Goal: Book appointment/travel/reservation

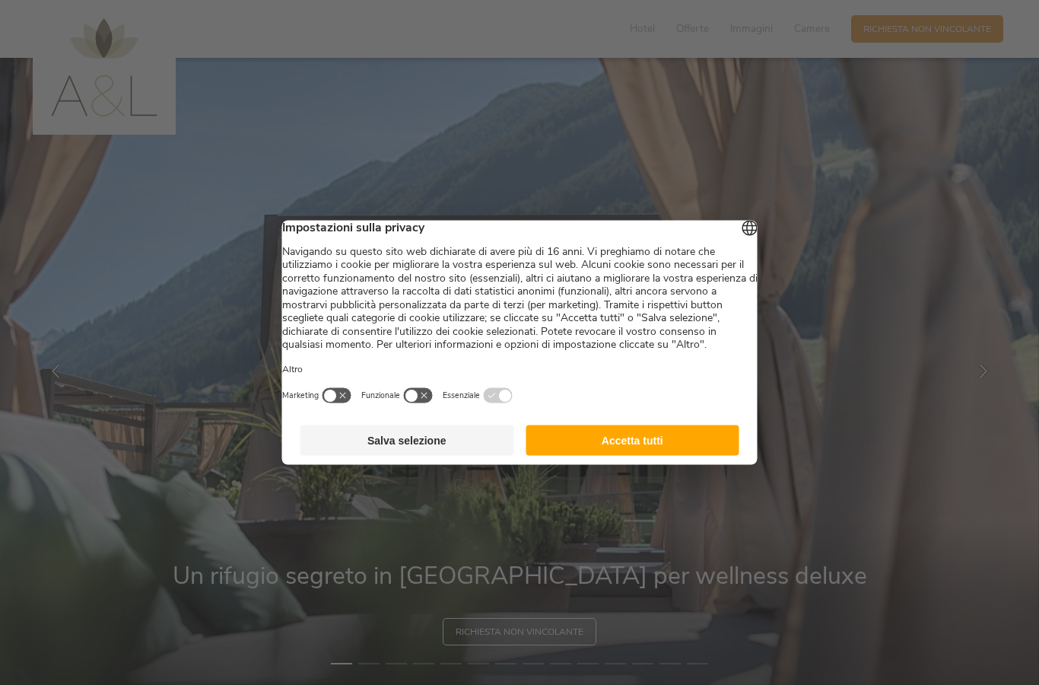
click at [606, 456] on button "Accetta tutti" at bounding box center [633, 440] width 214 height 30
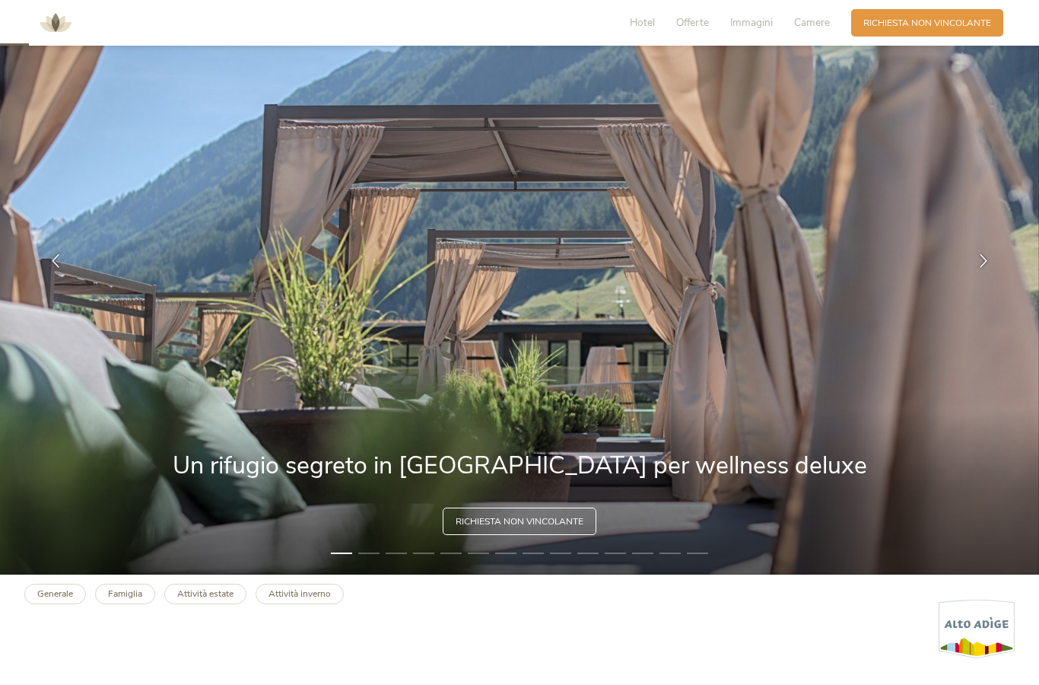
scroll to position [118, 0]
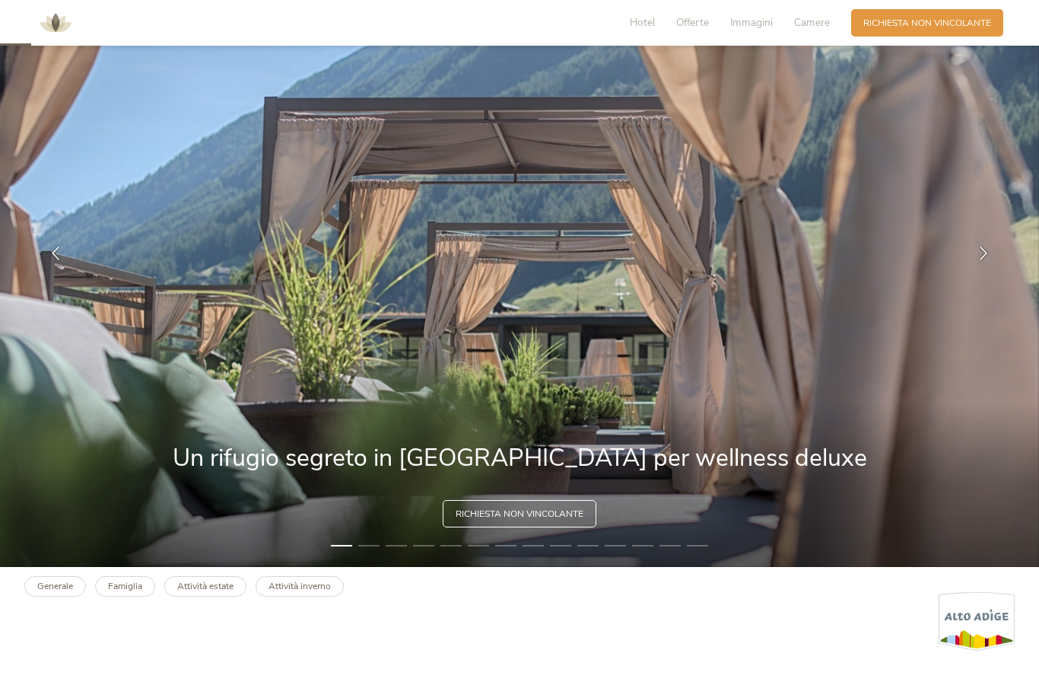
click at [982, 260] on icon at bounding box center [984, 253] width 14 height 14
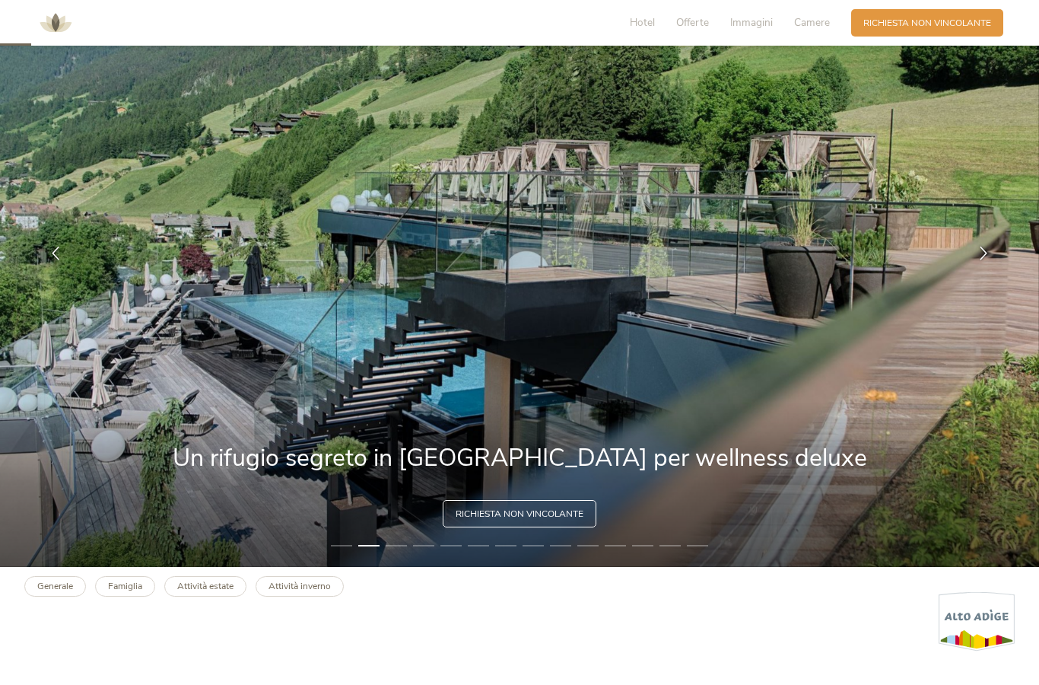
click at [975, 272] on div at bounding box center [984, 253] width 38 height 38
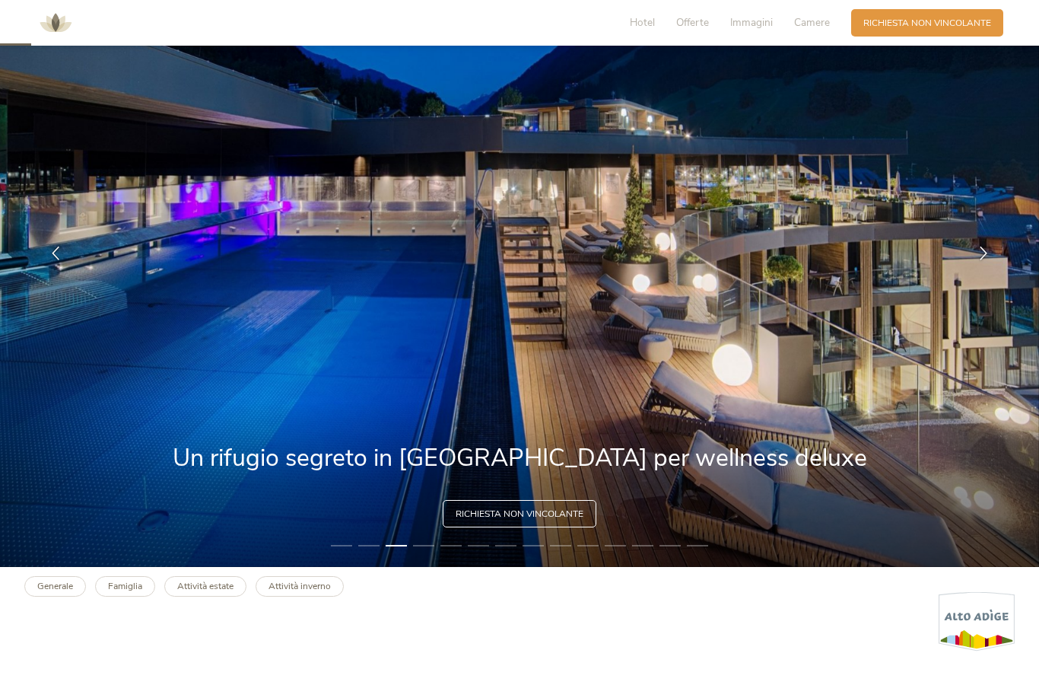
click at [965, 272] on div at bounding box center [984, 253] width 38 height 38
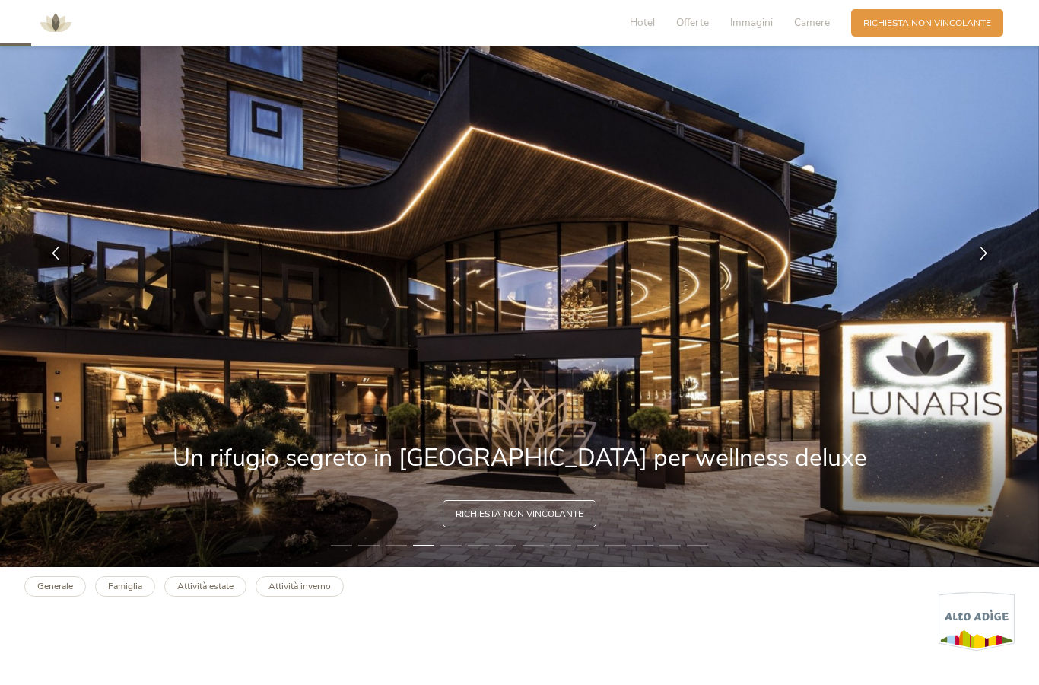
click at [972, 272] on div at bounding box center [984, 253] width 38 height 38
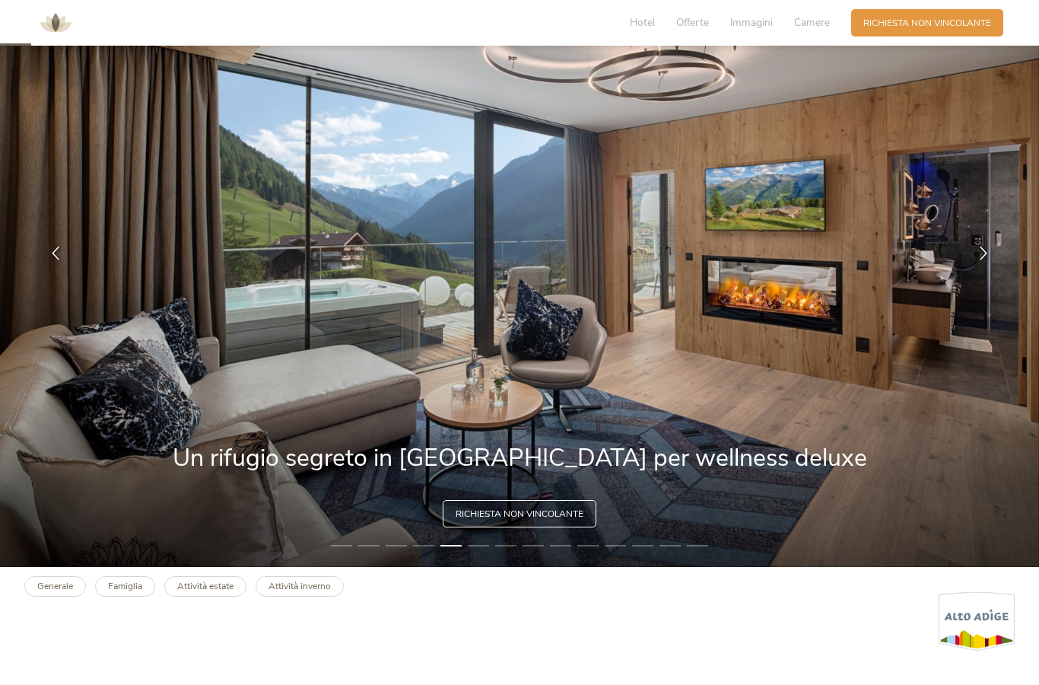
click at [959, 295] on img at bounding box center [519, 253] width 1039 height 627
click at [962, 296] on img at bounding box center [519, 253] width 1039 height 627
click at [743, 19] on span "Immagini" at bounding box center [751, 22] width 43 height 14
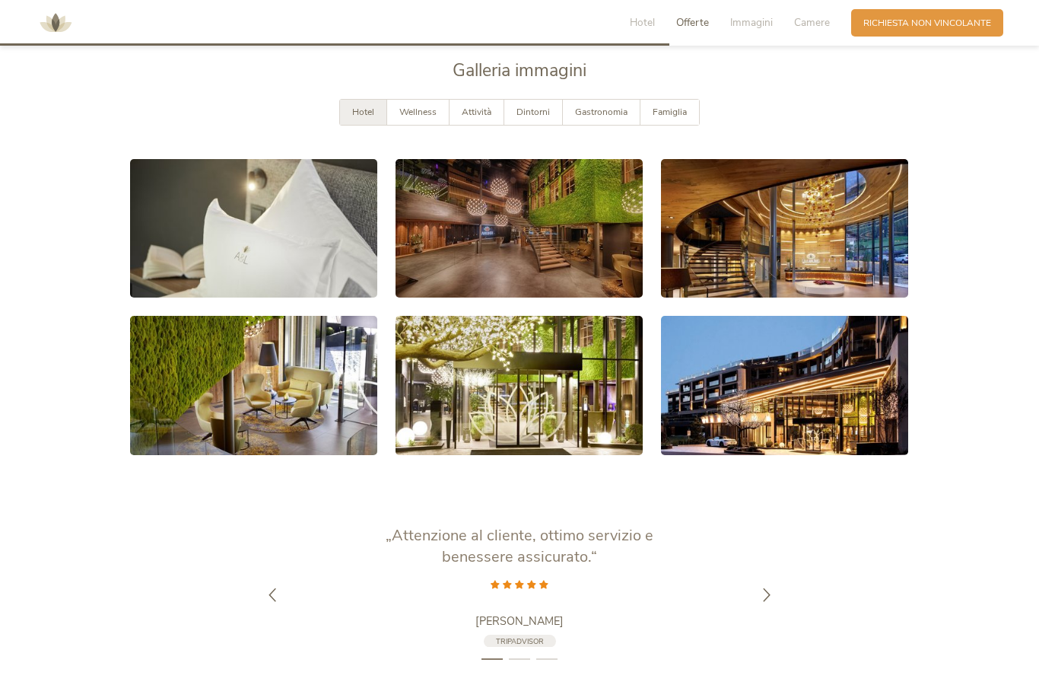
scroll to position [2556, 0]
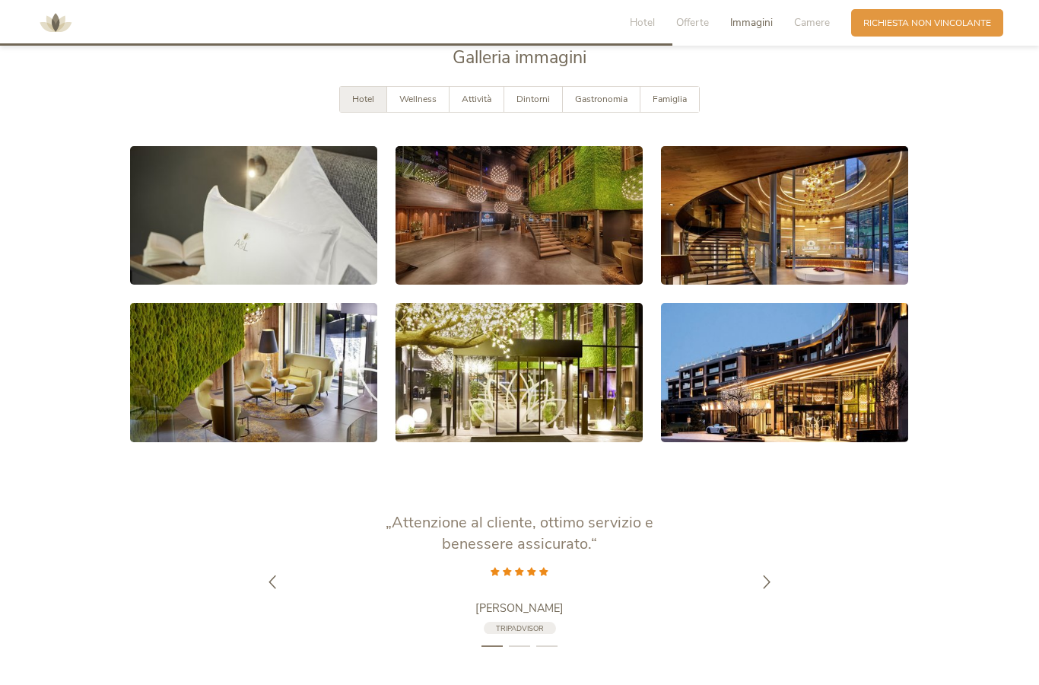
click at [753, 380] on link at bounding box center [784, 372] width 247 height 139
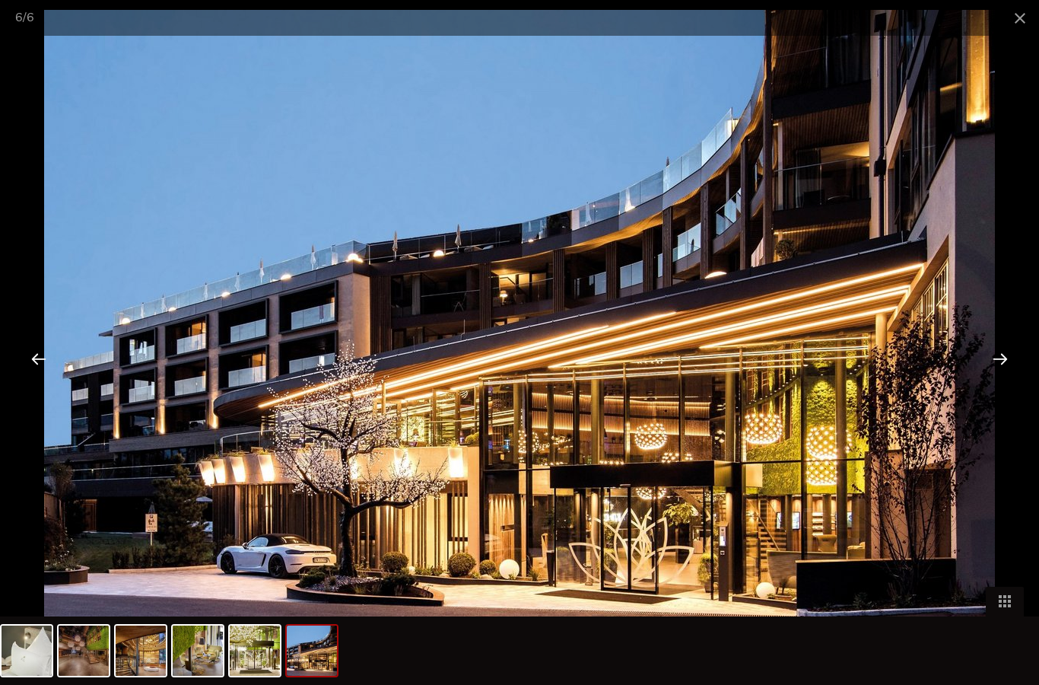
click at [991, 359] on div at bounding box center [1000, 358] width 47 height 47
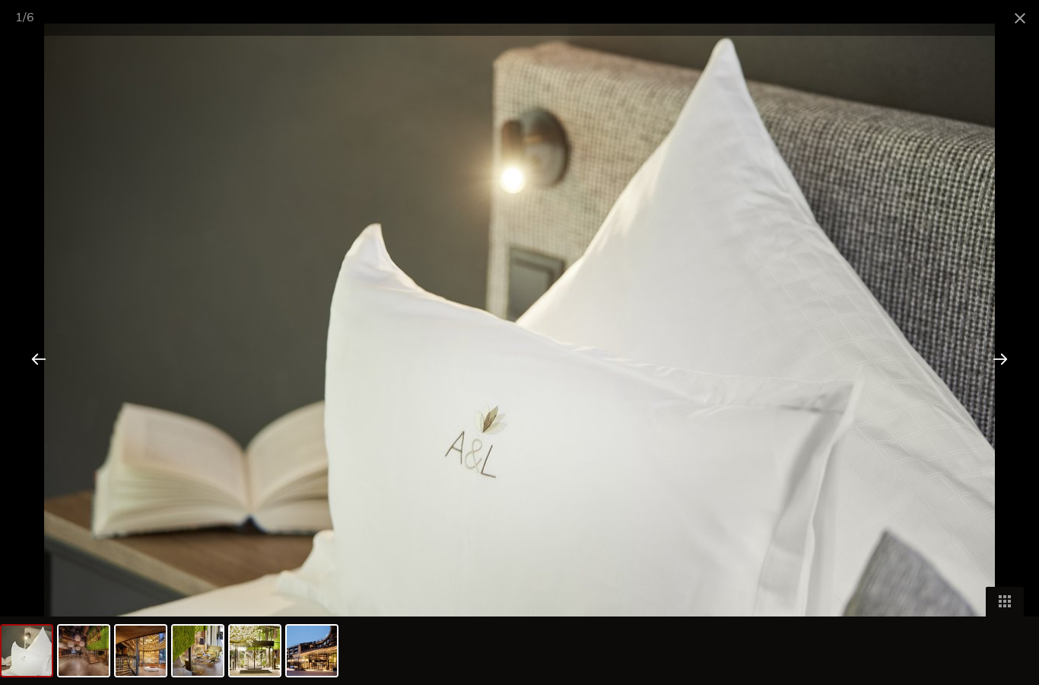
click at [989, 363] on div at bounding box center [1000, 358] width 47 height 47
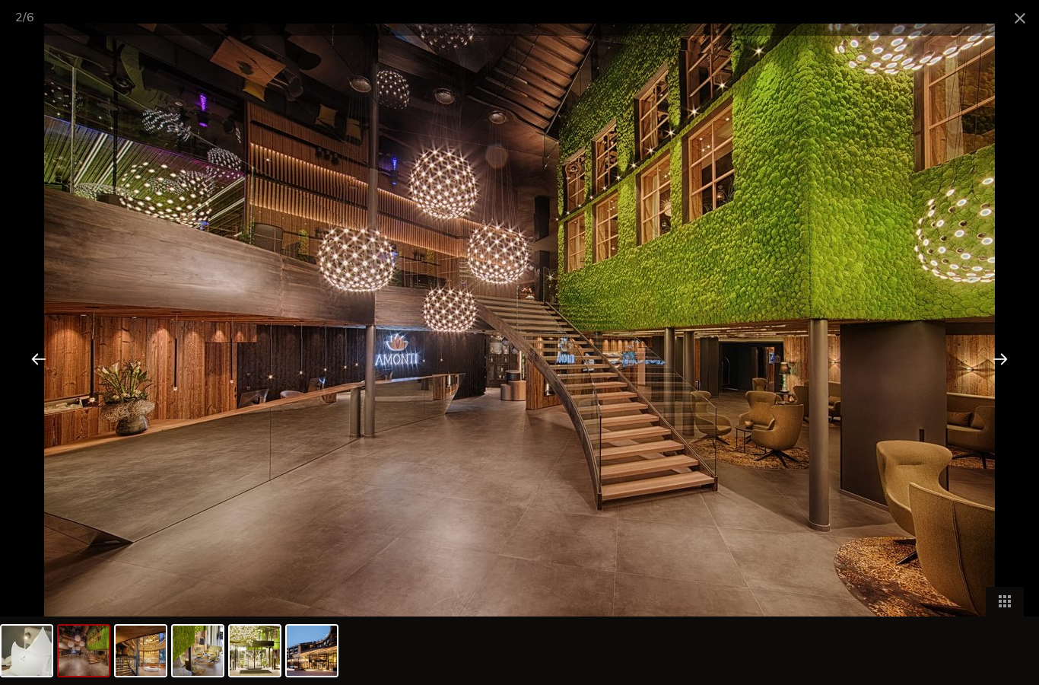
click at [988, 362] on div at bounding box center [1000, 358] width 47 height 47
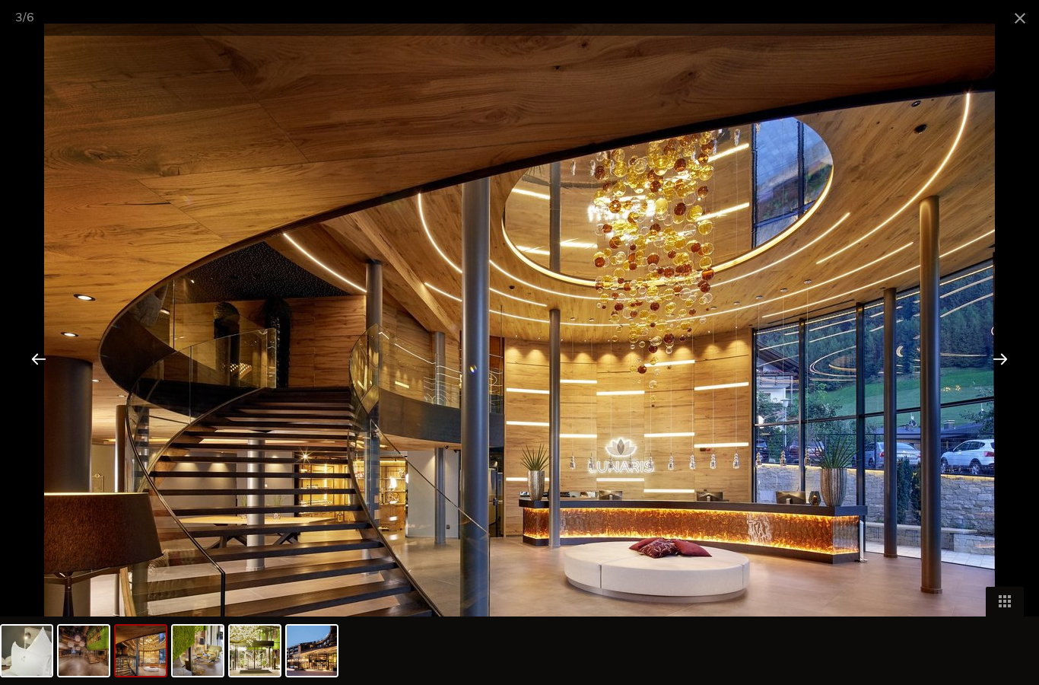
click at [982, 370] on div at bounding box center [1000, 358] width 47 height 47
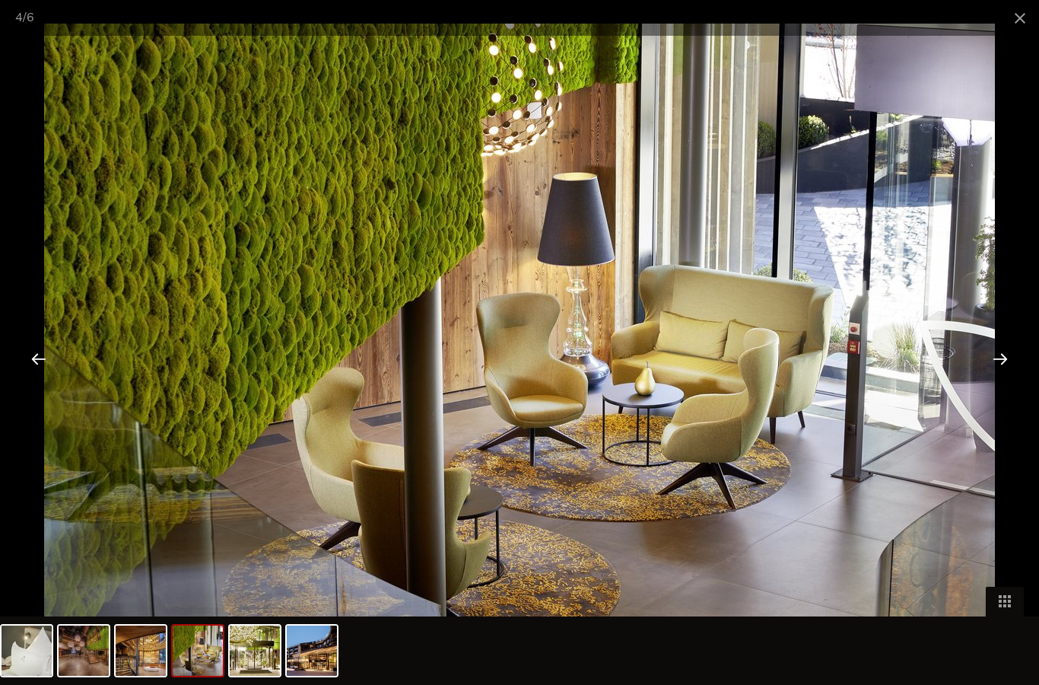
click at [978, 358] on div at bounding box center [1000, 358] width 47 height 47
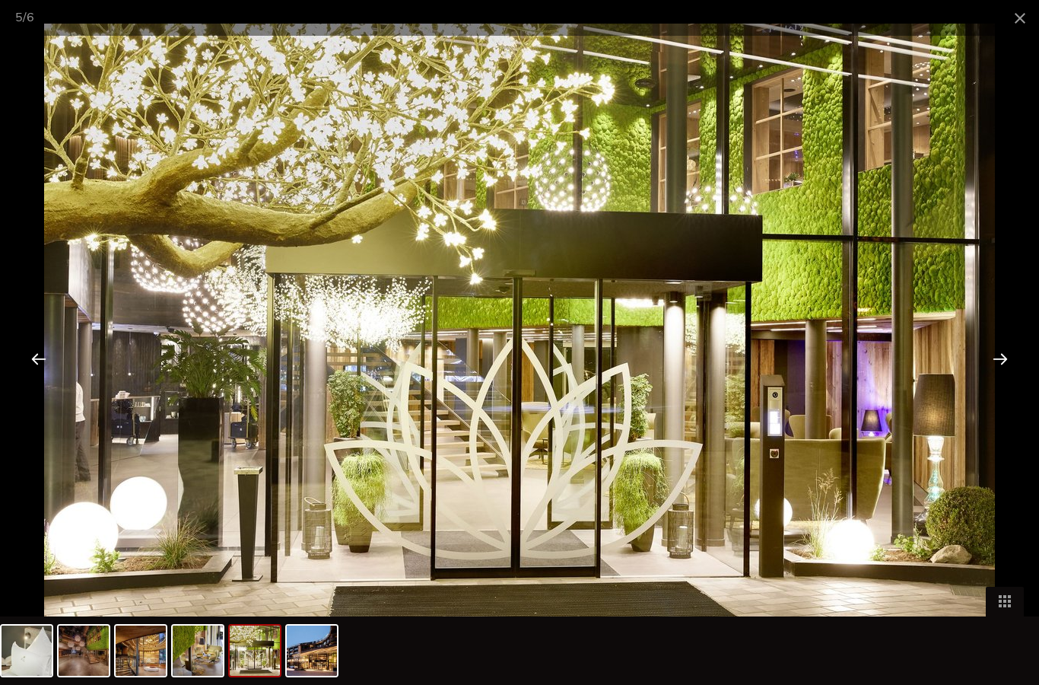
click at [979, 361] on div at bounding box center [1000, 358] width 47 height 47
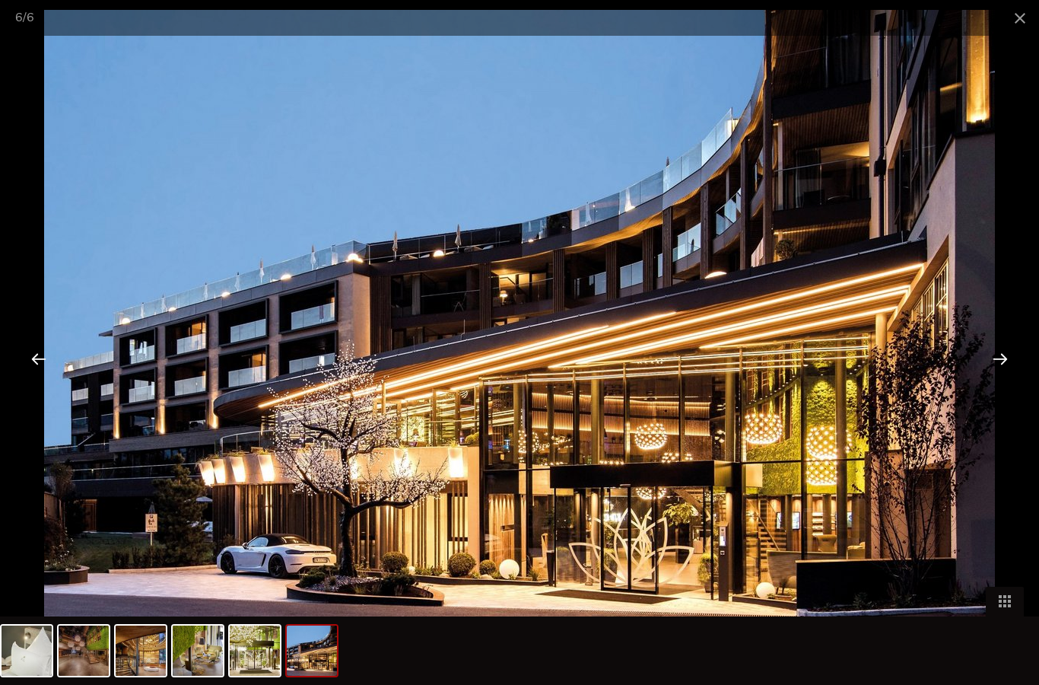
click at [976, 368] on img at bounding box center [519, 341] width 951 height 663
click at [1019, 17] on span at bounding box center [1020, 18] width 38 height 36
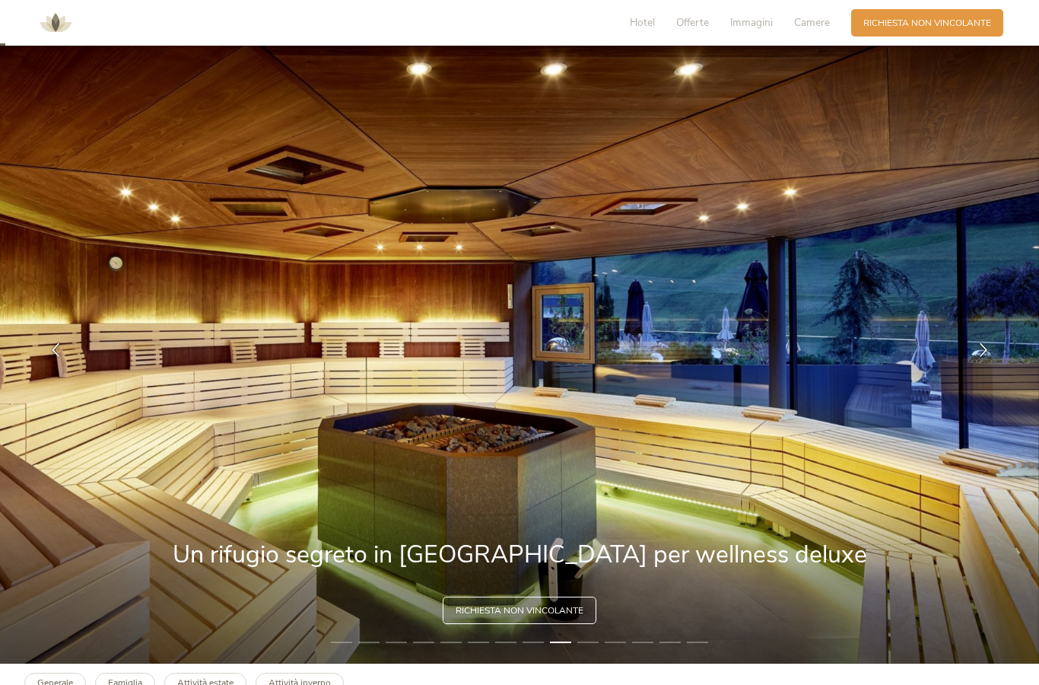
scroll to position [0, 0]
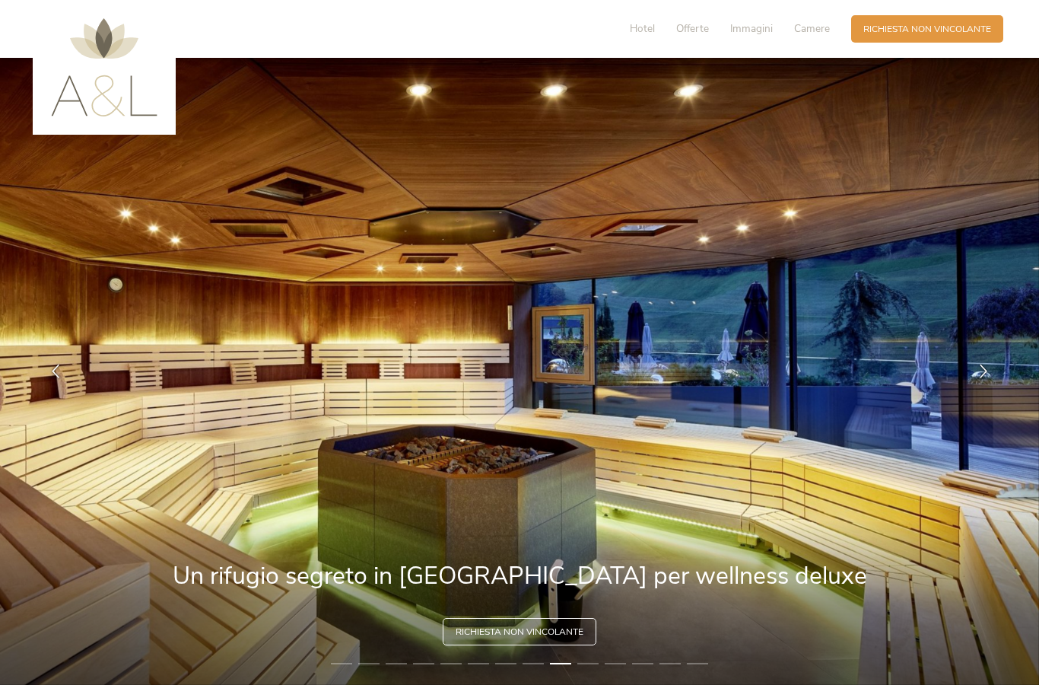
click at [642, 35] on span "Hotel" at bounding box center [642, 28] width 25 height 14
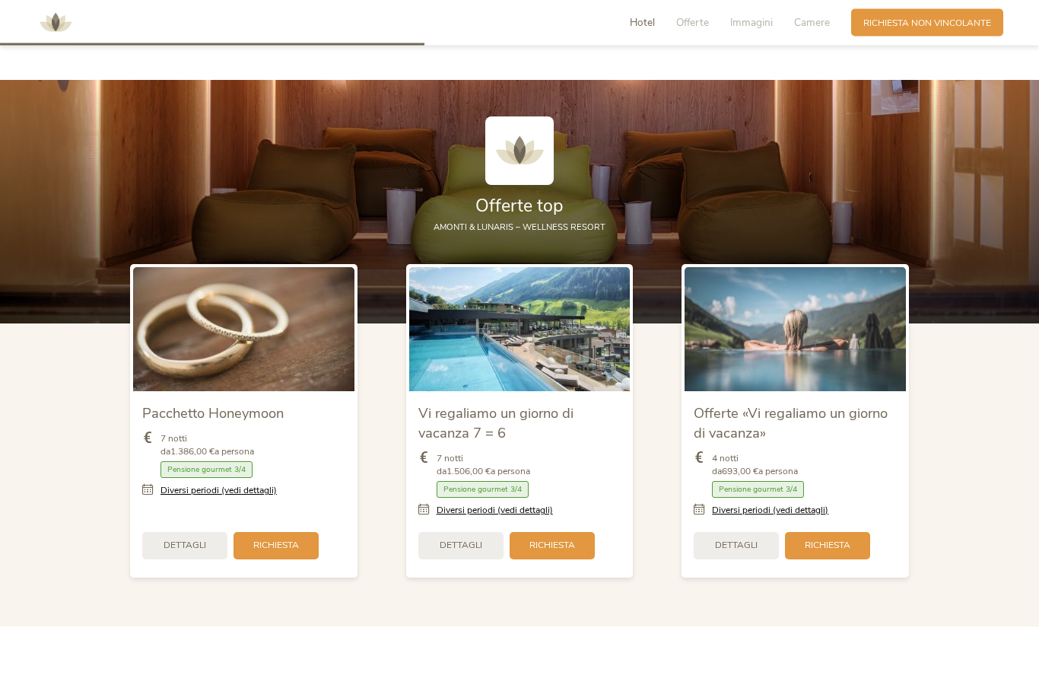
scroll to position [1595, 0]
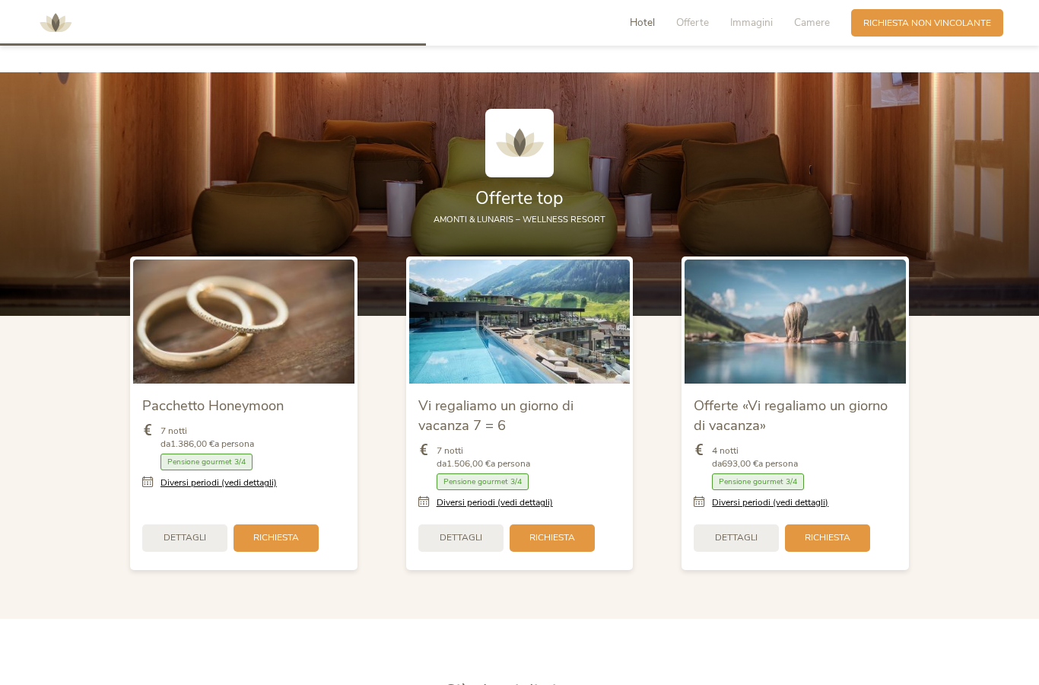
click at [809, 509] on link "Diversi periodi (vedi dettagli)" at bounding box center [770, 502] width 116 height 13
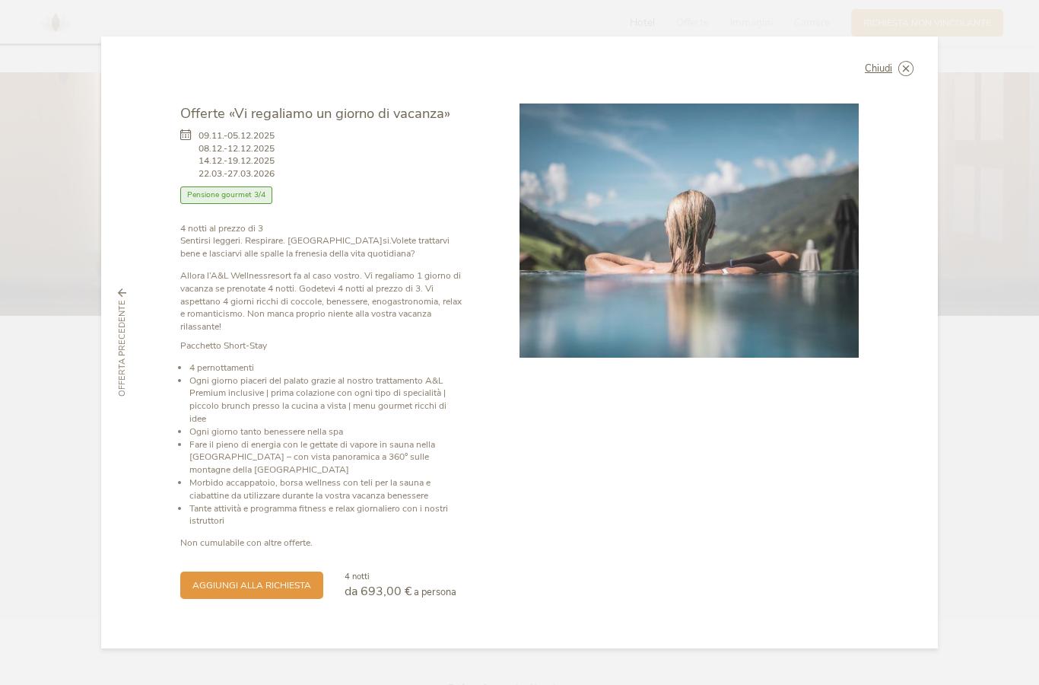
click at [886, 74] on span "Chiudi" at bounding box center [878, 69] width 27 height 10
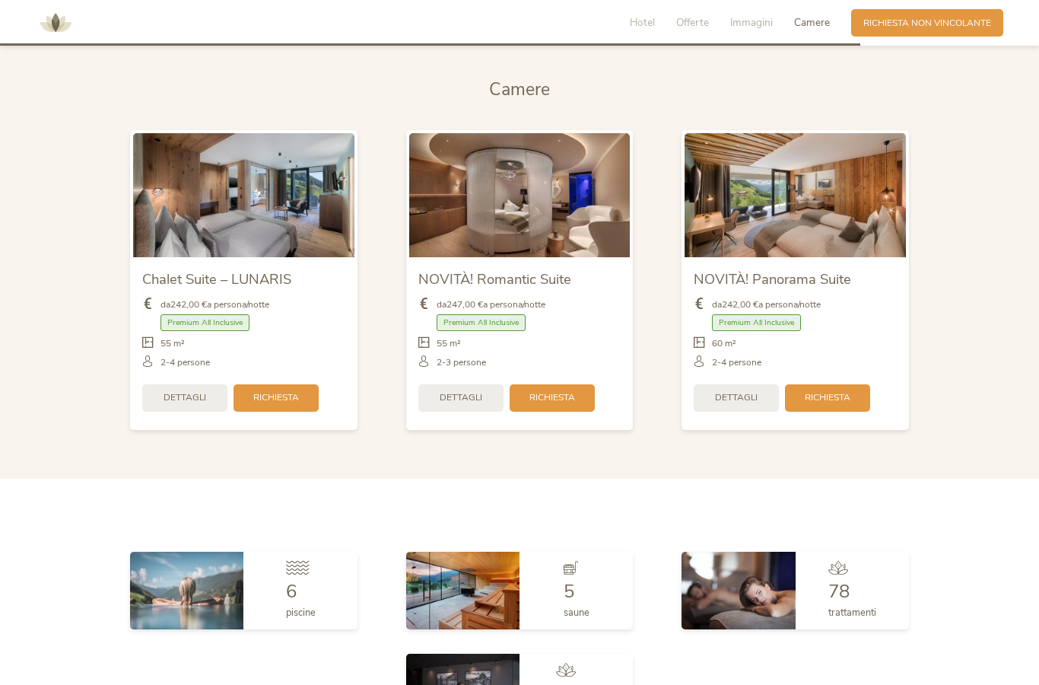
scroll to position [3231, 0]
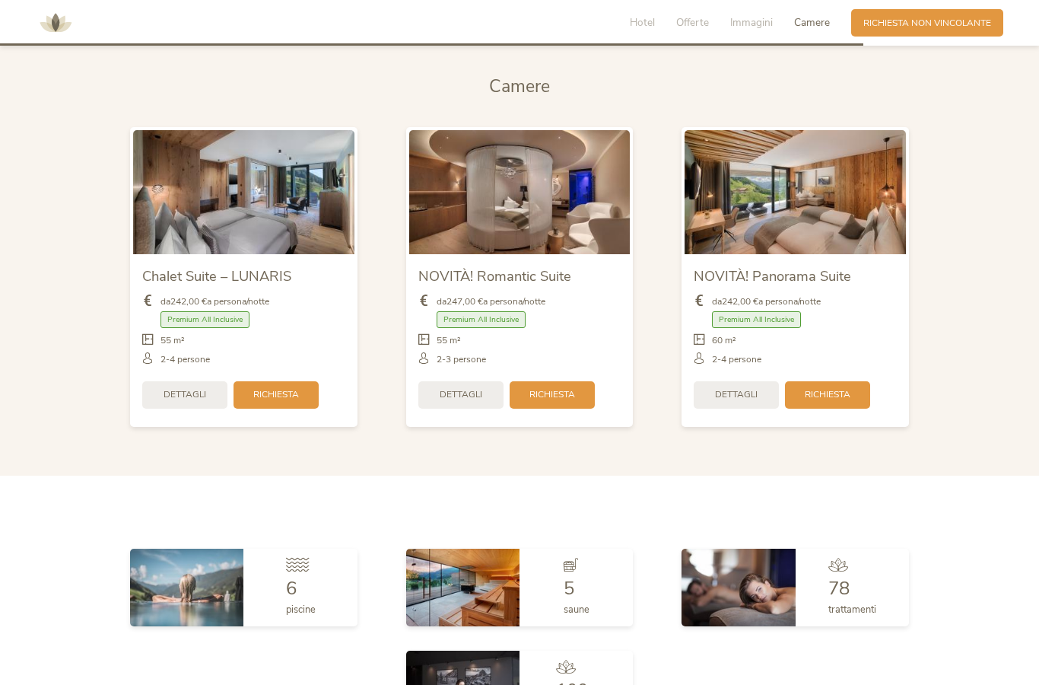
click at [201, 231] on img at bounding box center [243, 192] width 221 height 124
click at [196, 329] on span "Premium All Inclusive" at bounding box center [205, 319] width 89 height 17
click at [189, 247] on img at bounding box center [243, 192] width 221 height 124
click at [194, 401] on span "Dettagli" at bounding box center [185, 394] width 43 height 13
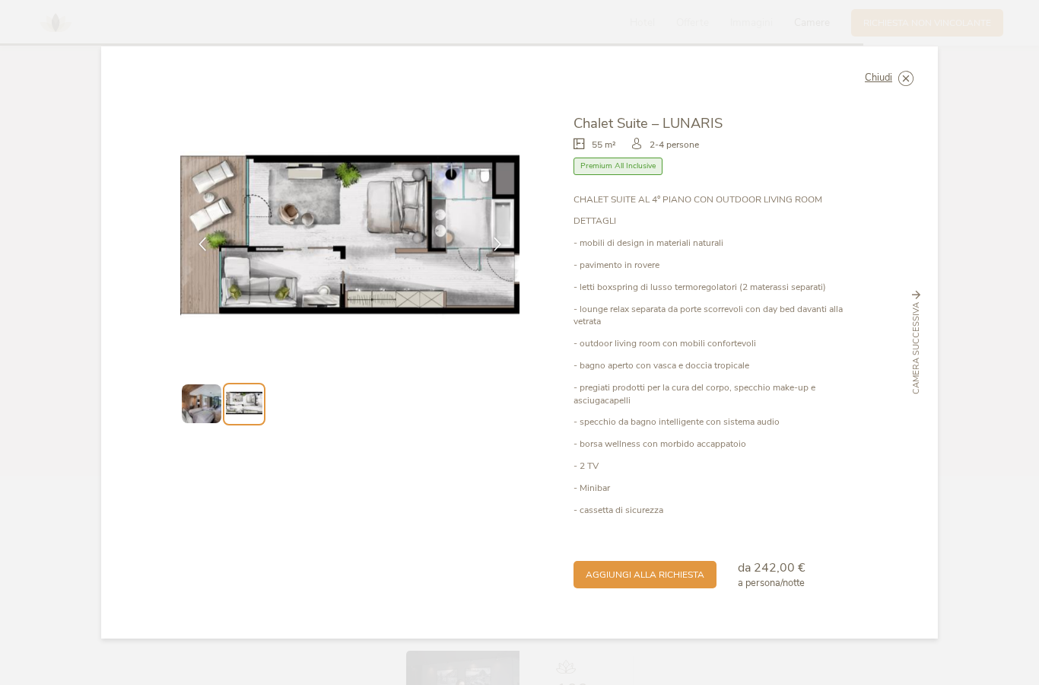
click at [348, 367] on img at bounding box center [349, 240] width 339 height 254
click at [661, 568] on span "aggiungi alla richiesta" at bounding box center [645, 574] width 119 height 13
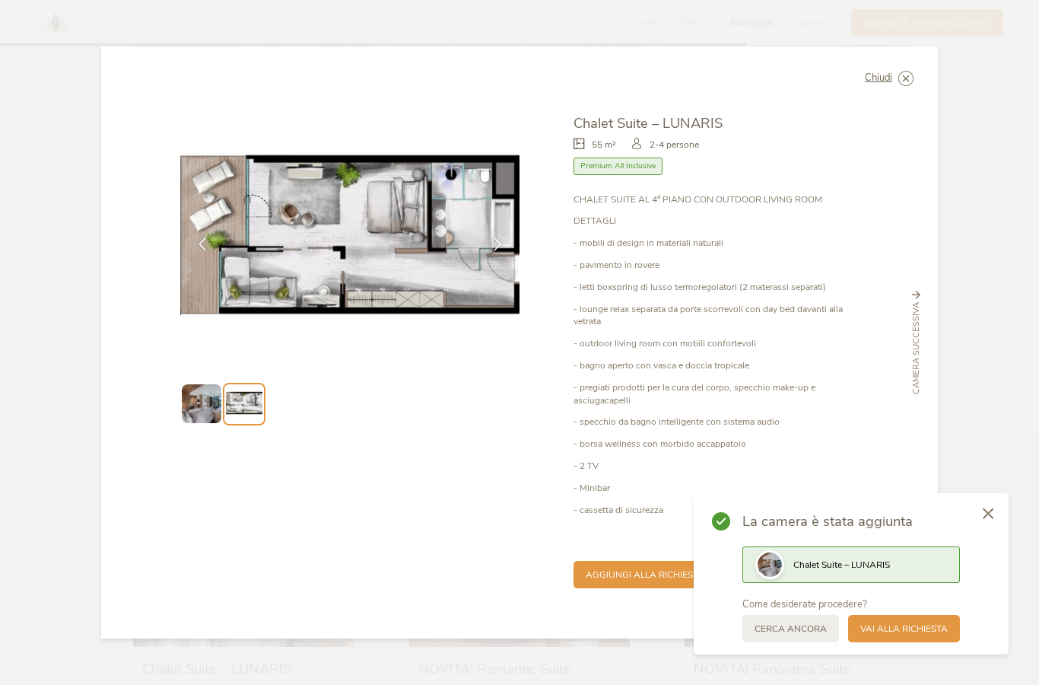
click at [914, 623] on span "Vai alla richiesta" at bounding box center [903, 628] width 87 height 13
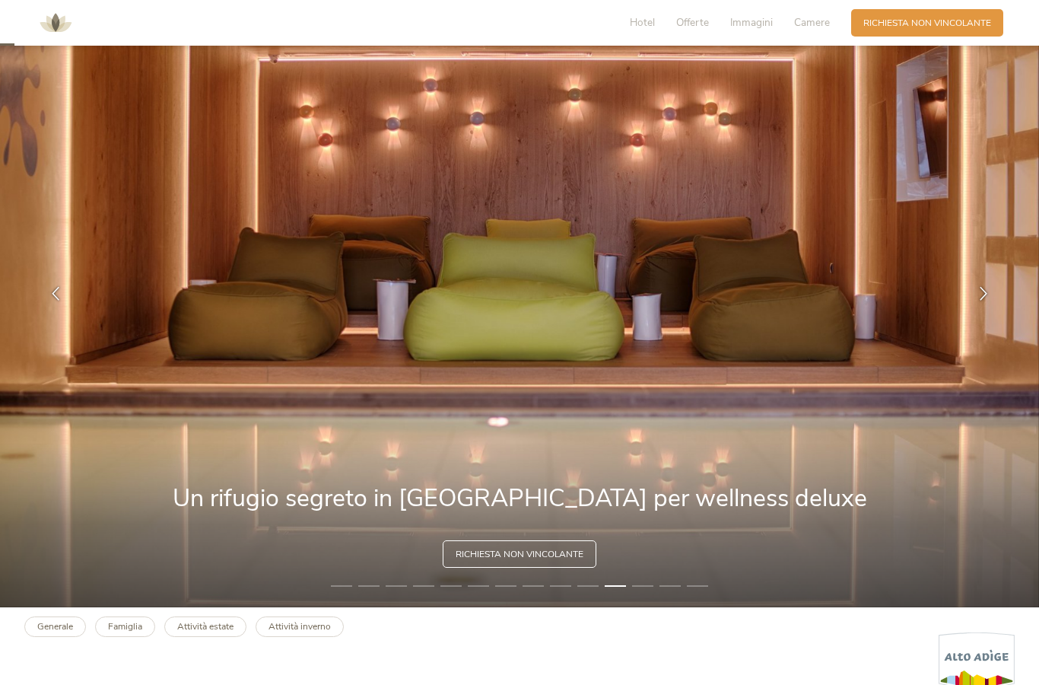
scroll to position [24, 0]
